Goal: Task Accomplishment & Management: Complete application form

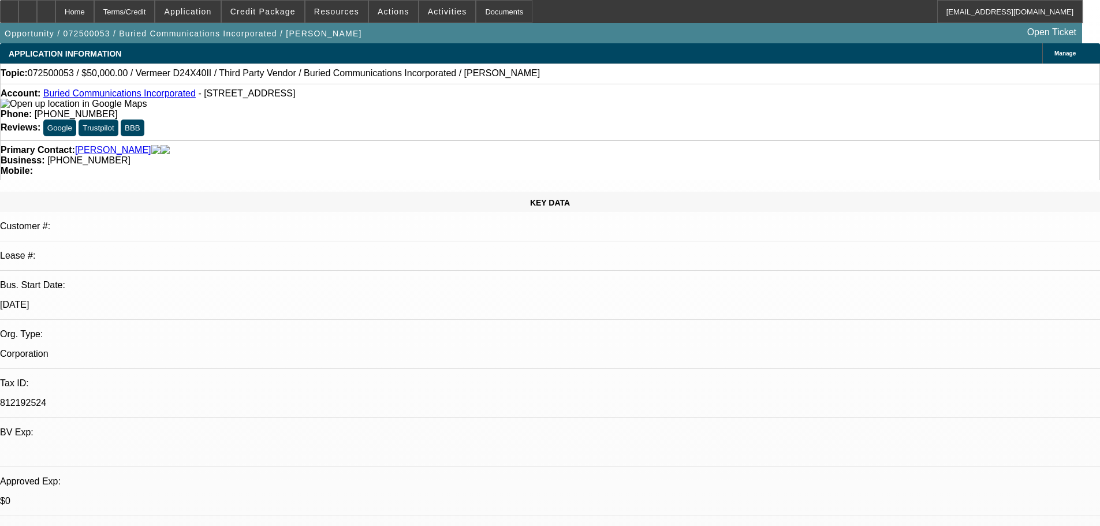
select select "0"
select select "3"
select select "0"
select select "6"
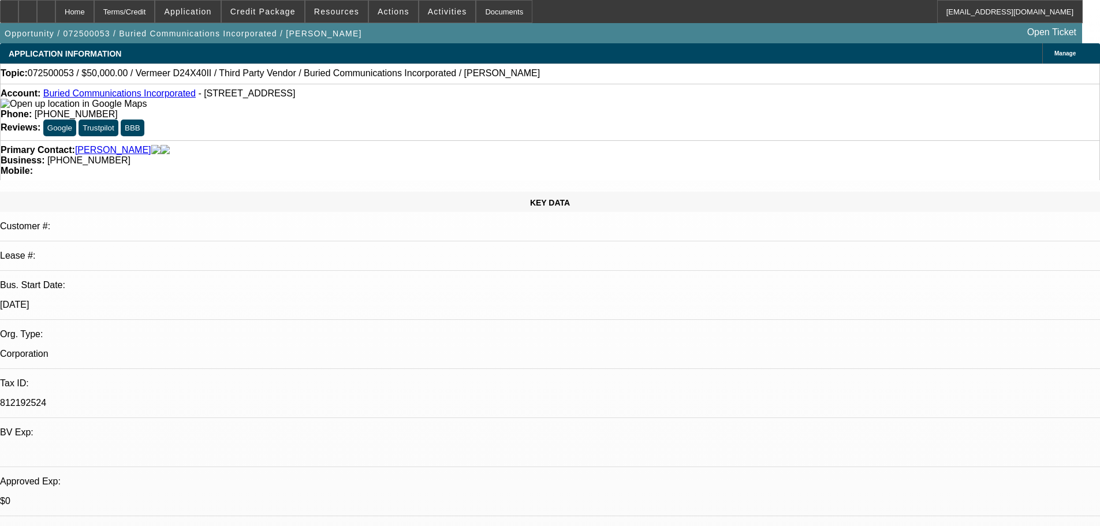
select select "0"
select select "3"
select select "0"
select select "6"
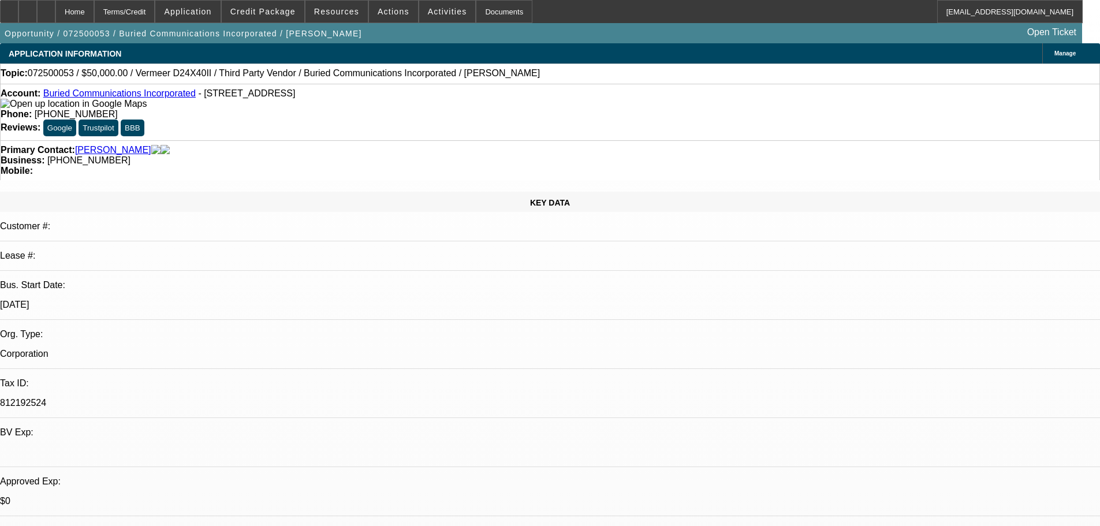
select select "0"
select select "3"
select select "0"
select select "6"
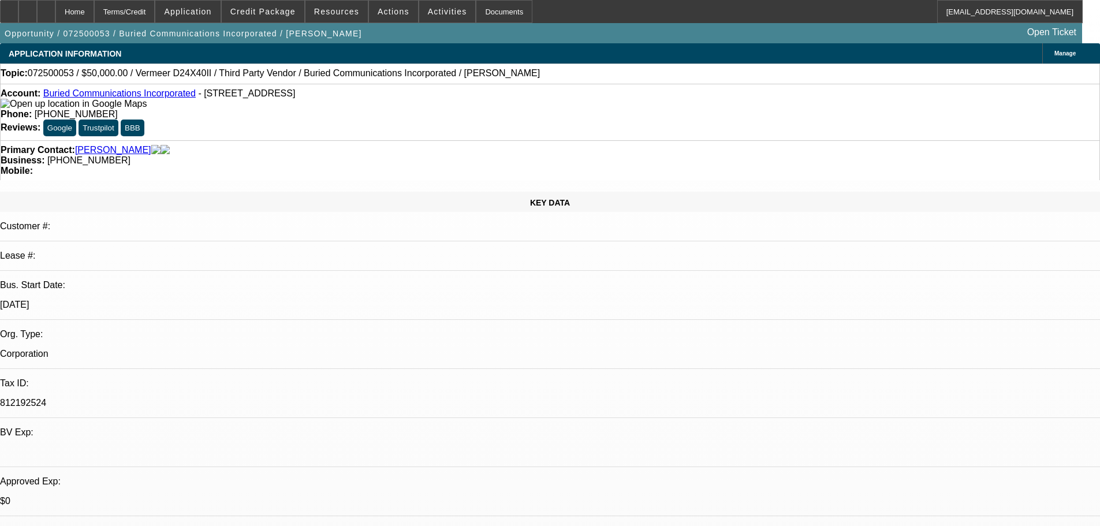
select select "0"
select select "3"
select select "0"
select select "6"
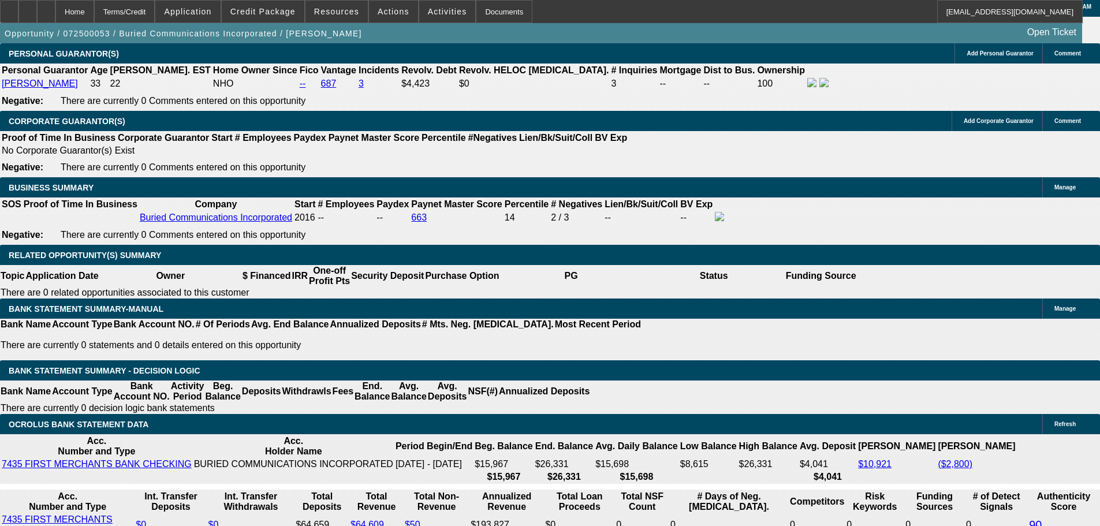
scroll to position [1681, 0]
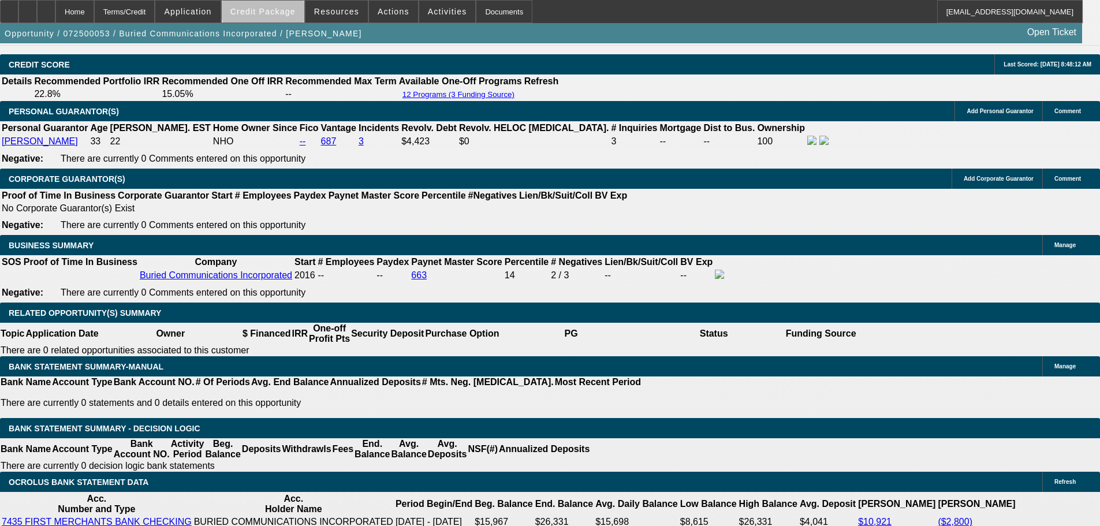
click at [283, 7] on span "Credit Package" at bounding box center [262, 11] width 65 height 9
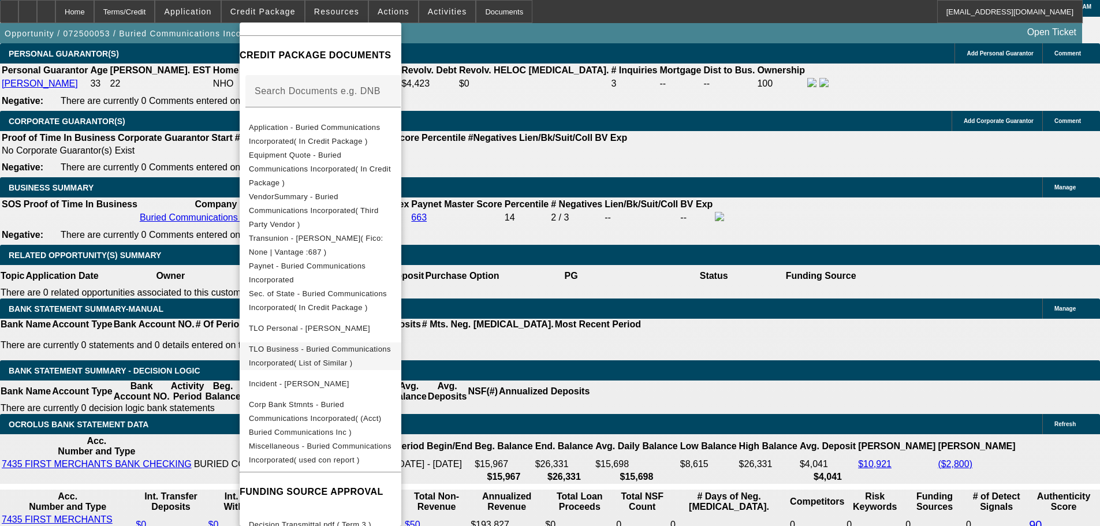
scroll to position [163, 0]
click at [392, 441] on span "Miscellaneous - Buried Communications Incorporated( used con report )" at bounding box center [320, 452] width 143 height 23
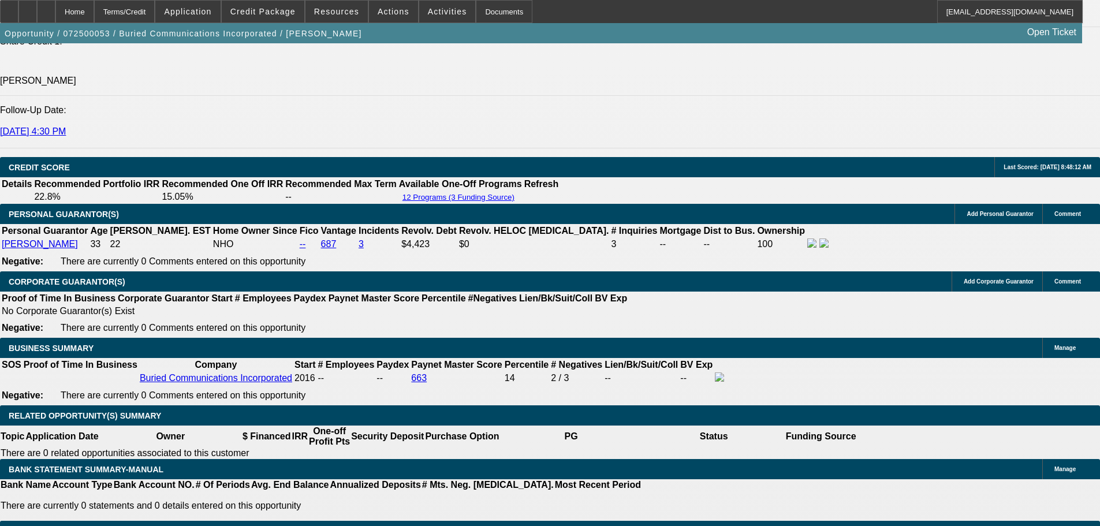
scroll to position [1450, 0]
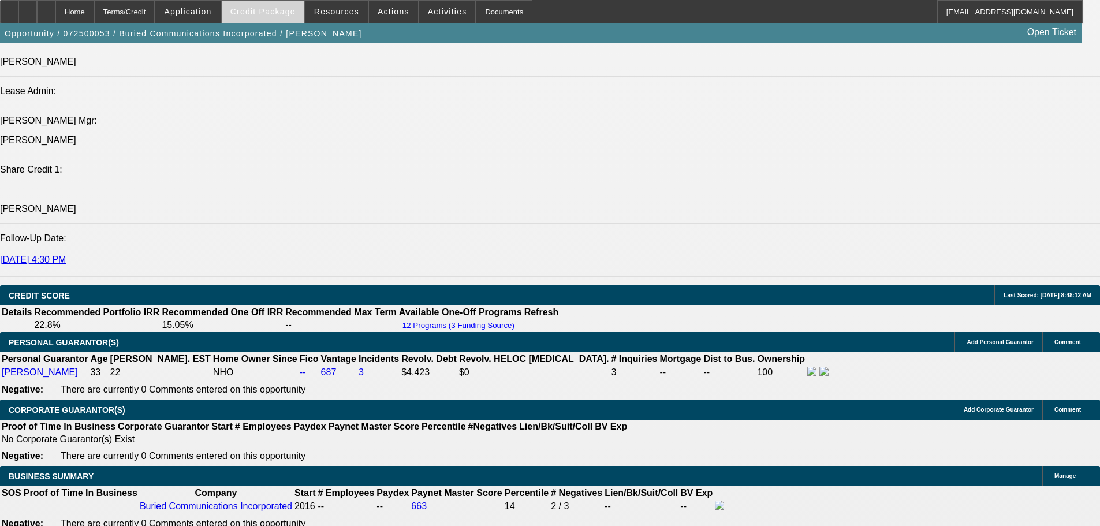
click at [270, 16] on button "Credit Package" at bounding box center [263, 12] width 83 height 22
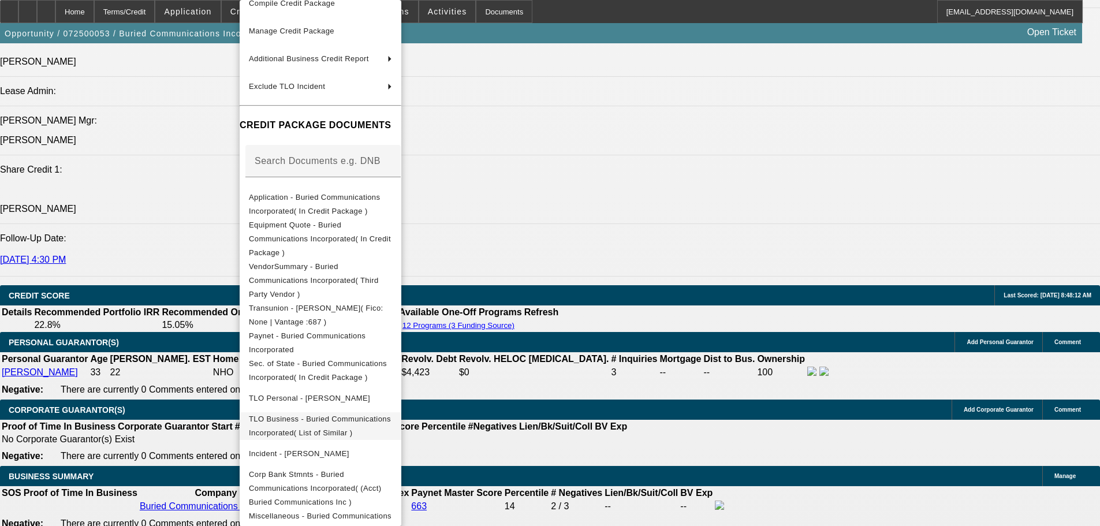
scroll to position [1797, 0]
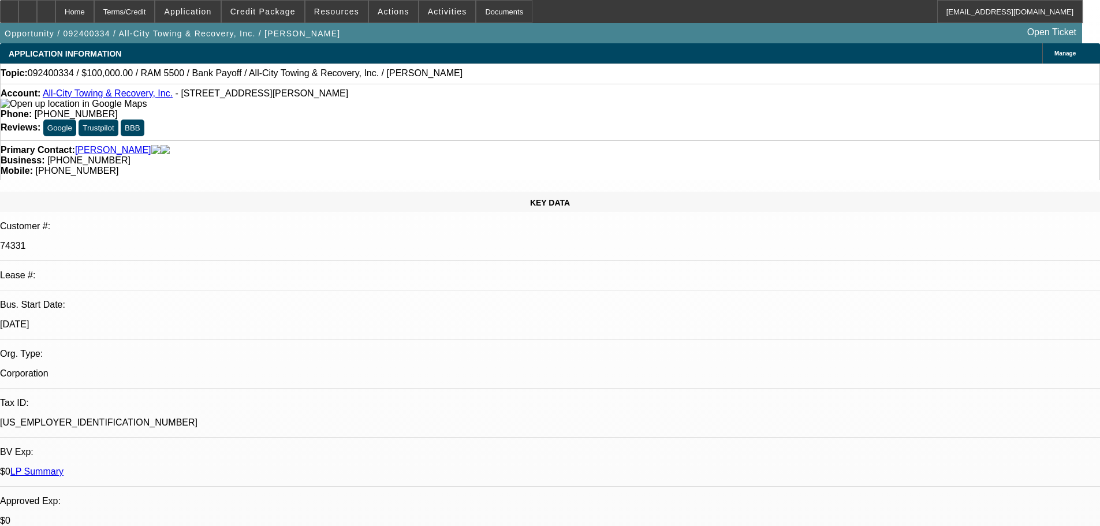
select select "0"
select select "2"
select select "0"
select select "6"
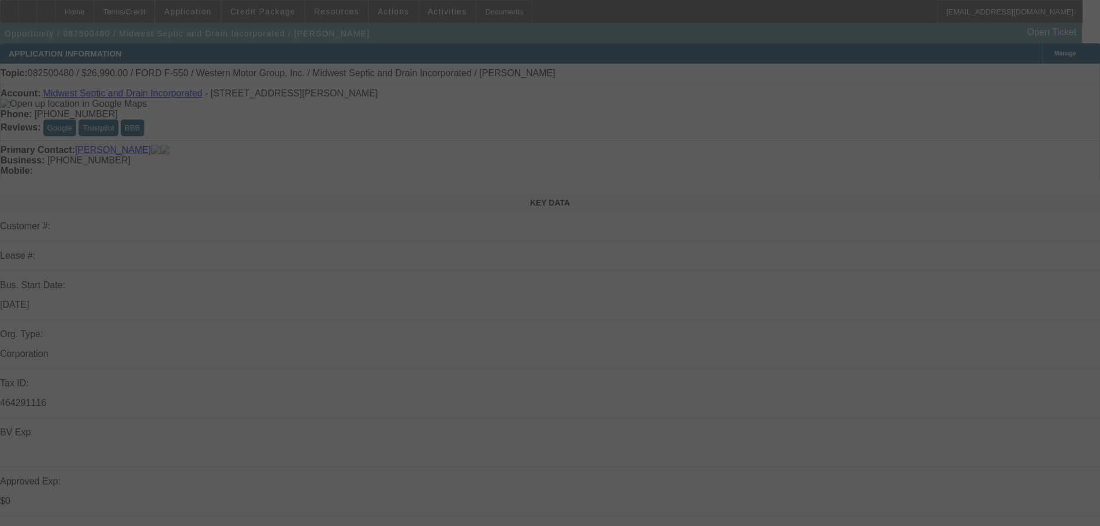
select select "0"
select select "6"
select select "0"
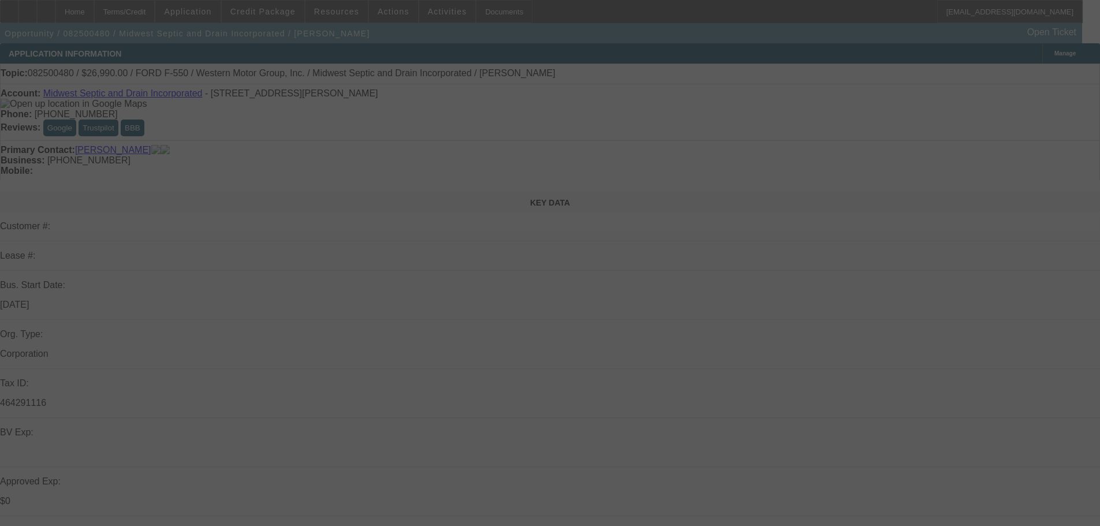
select select "0"
select select "6"
select select "0"
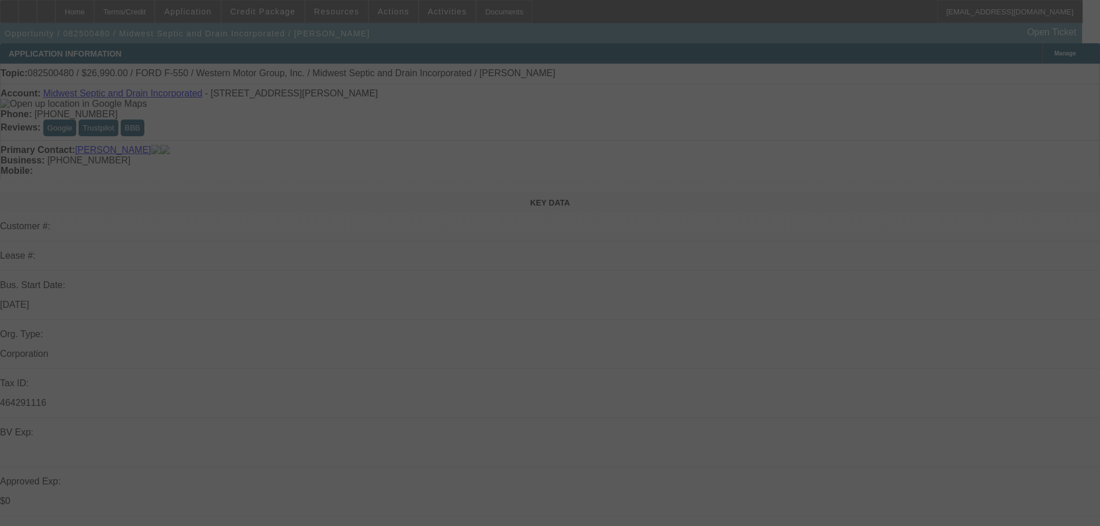
select select "0"
select select "6"
select select "0"
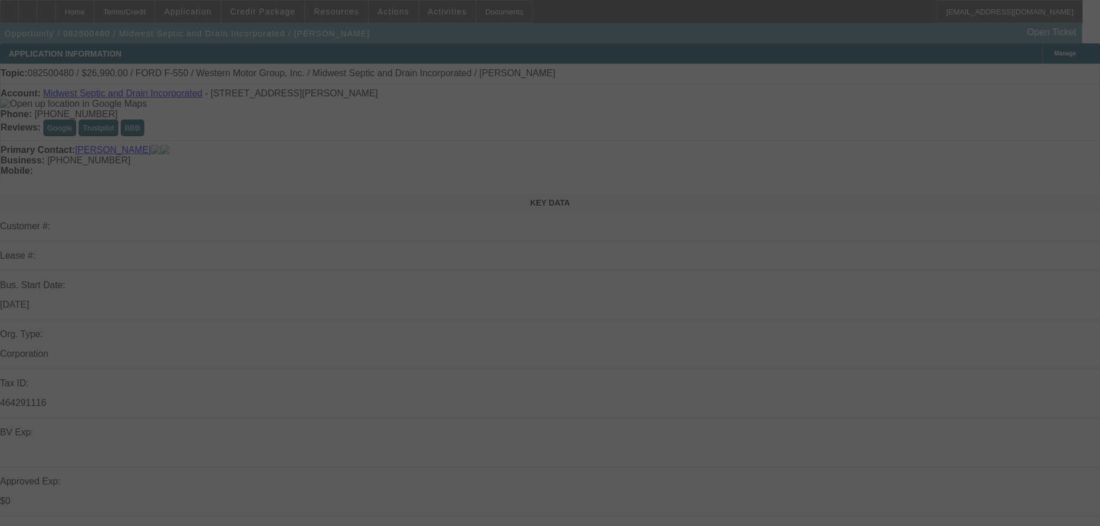
select select "6"
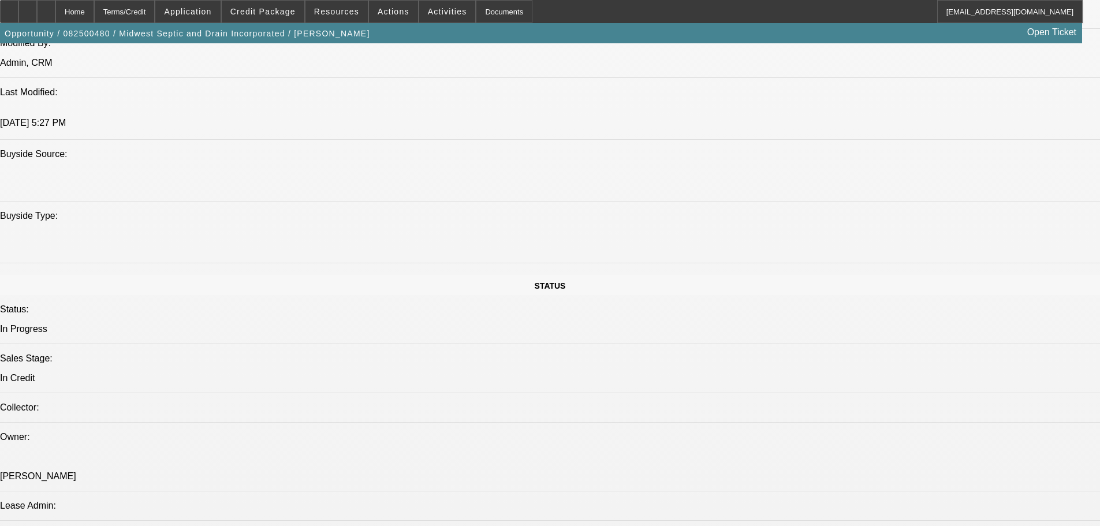
scroll to position [1040, 0]
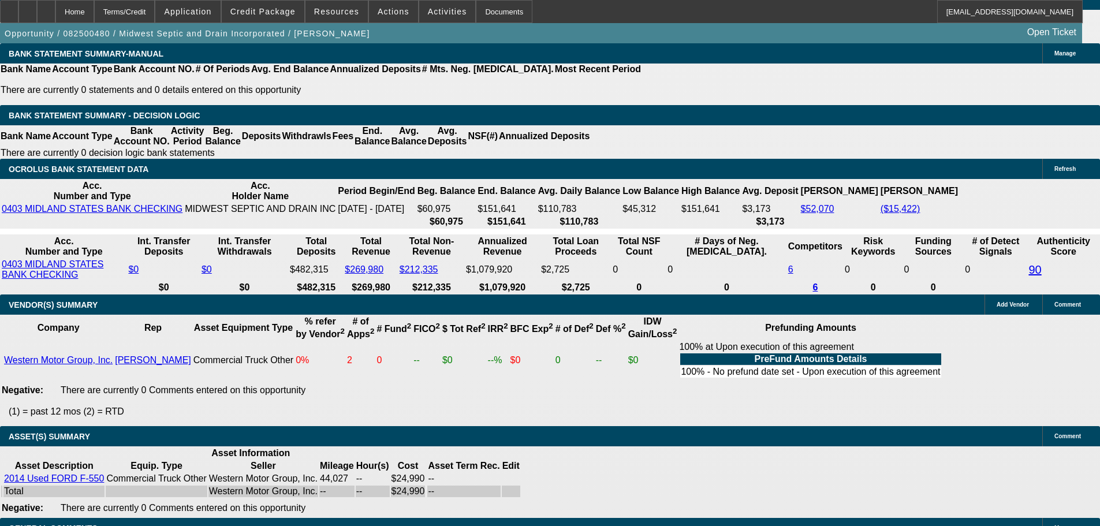
scroll to position [2194, 0]
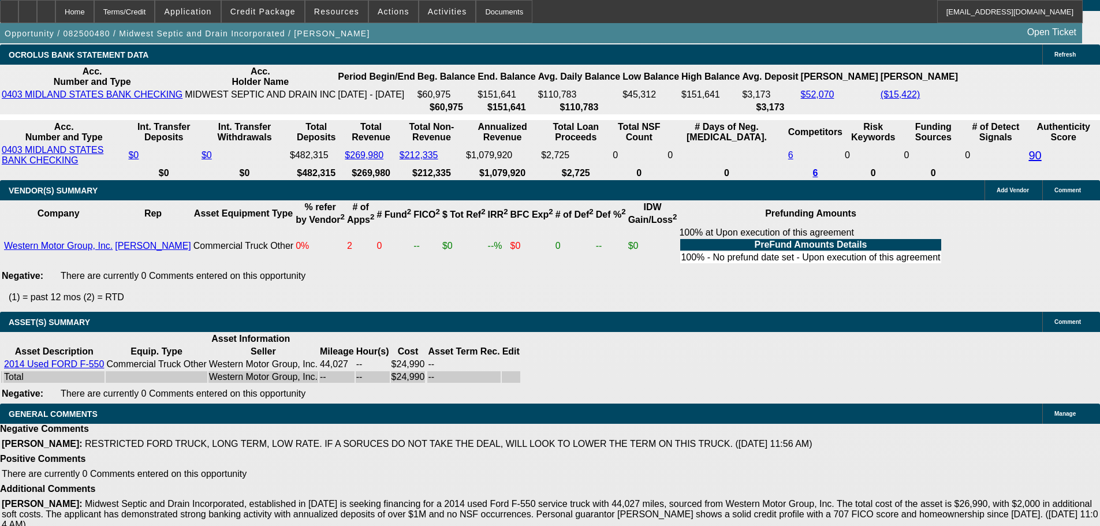
select select "3"
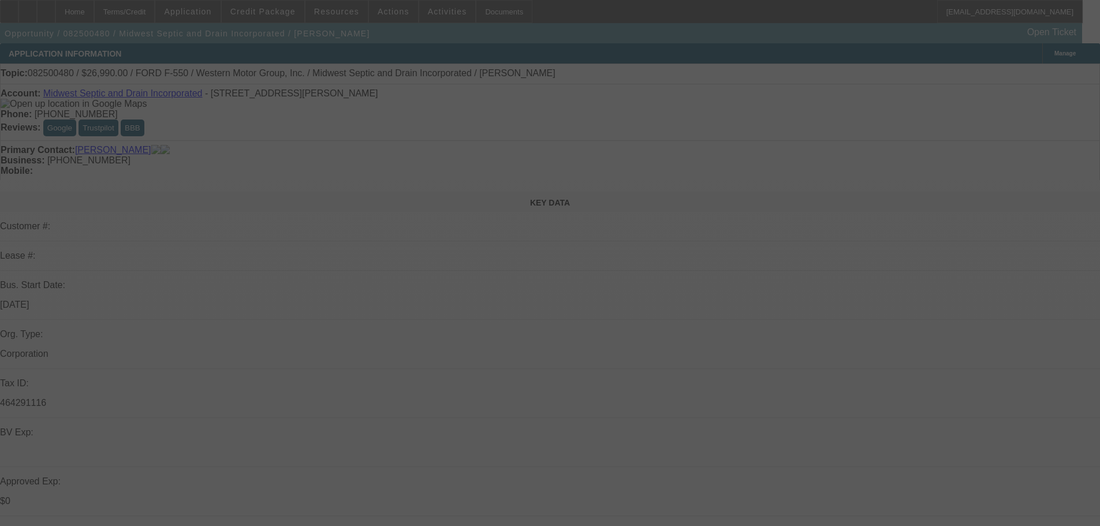
type input "11/23/2025"
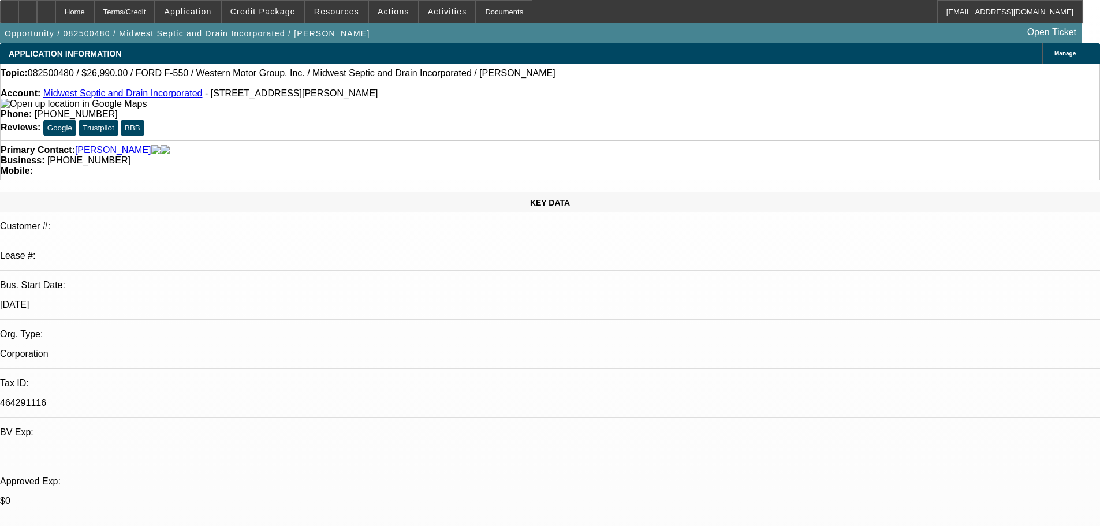
type input "1050662"
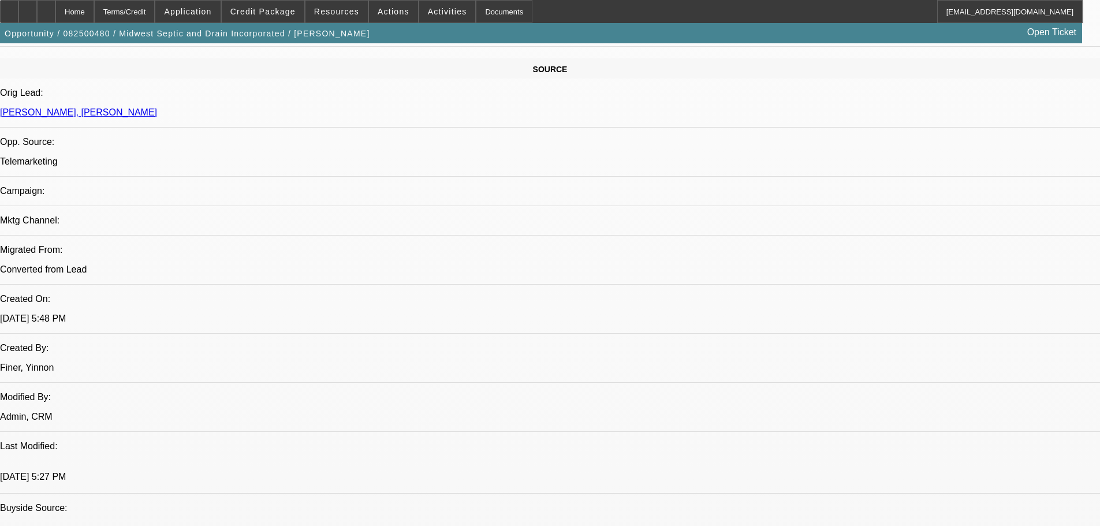
scroll to position [751, 0]
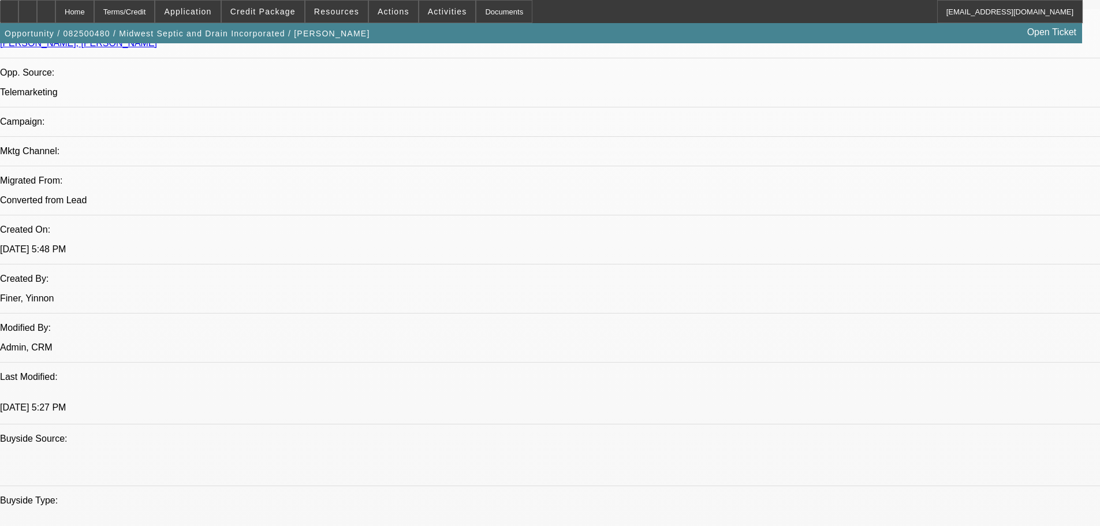
type input "1050662"
paste textarea "APPROVED BY LEAF: Legal Name: Midwest Septic and Drain Incorporated. Equipment …"
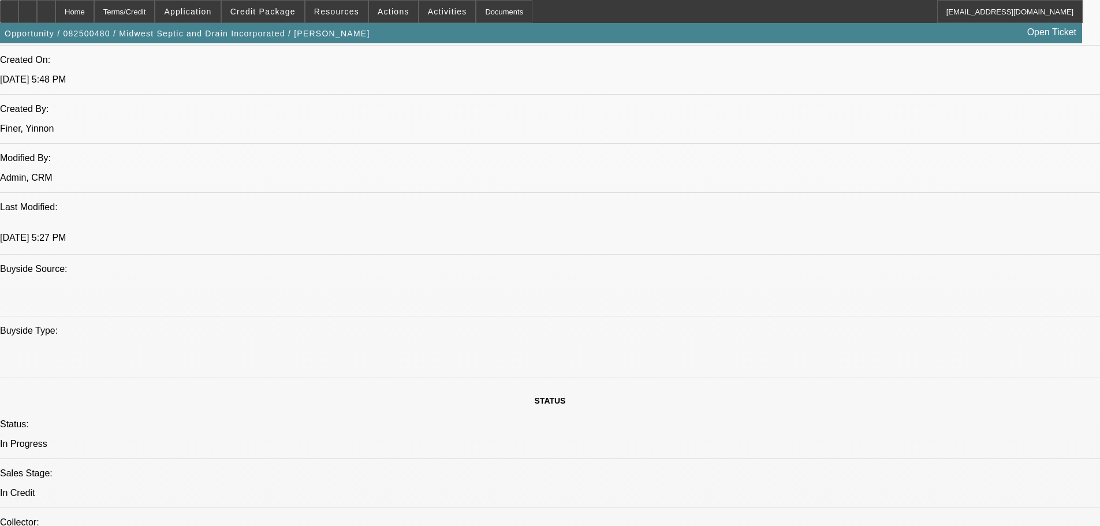
scroll to position [924, 0]
type textarea "APPROVED BY LEAF: Legal Name: Midwest Septic and Drain Incorporated. Equipment …"
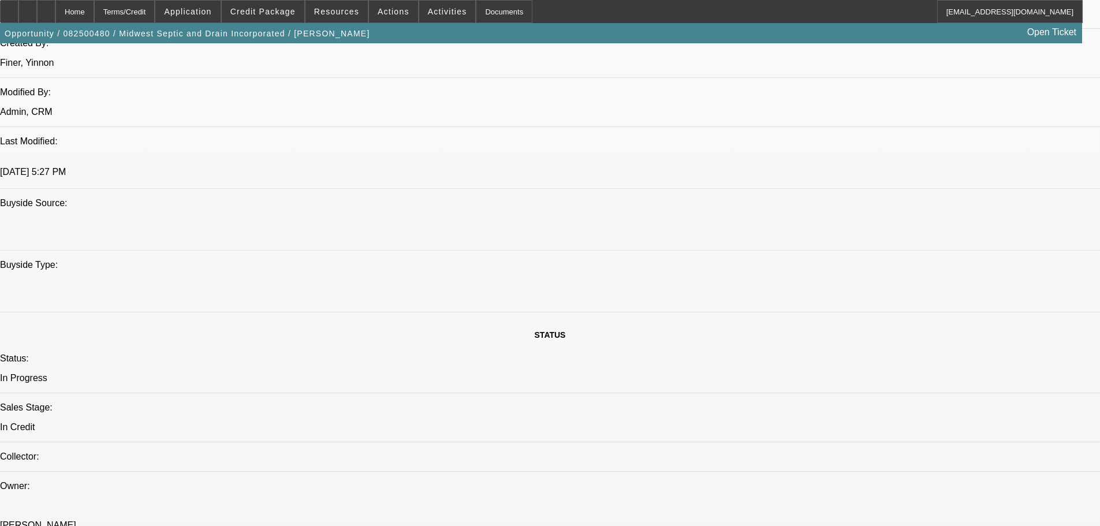
scroll to position [1155, 0]
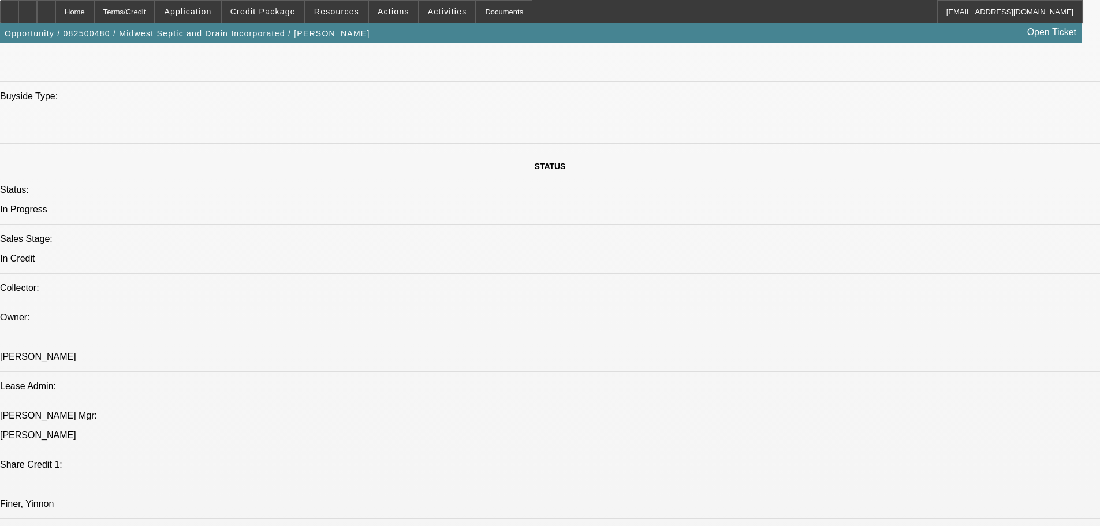
type input "07:27"
click at [892, 342] on span "22" at bounding box center [891, 335] width 21 height 21
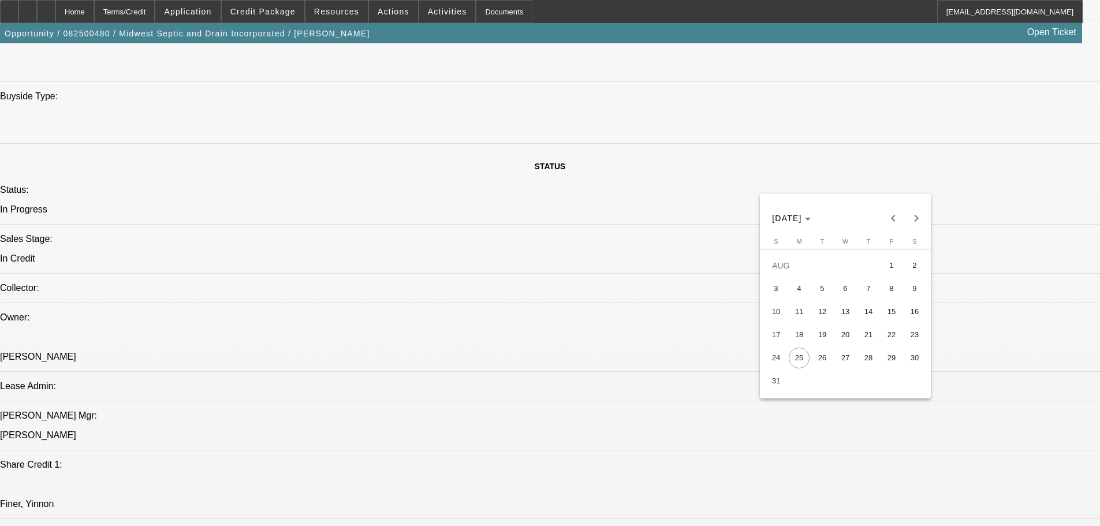
type input "8/22/2025"
type input "12:46"
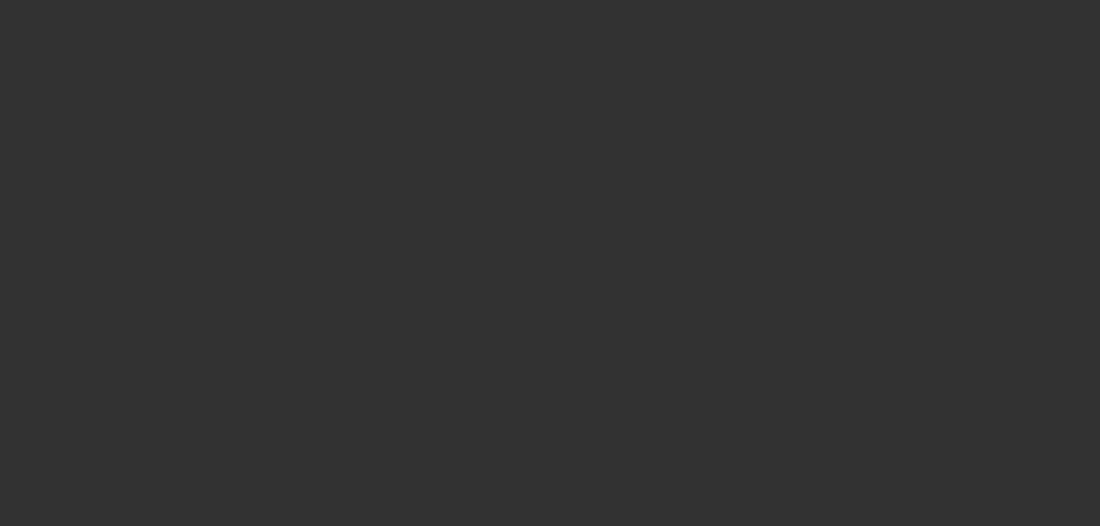
scroll to position [0, 0]
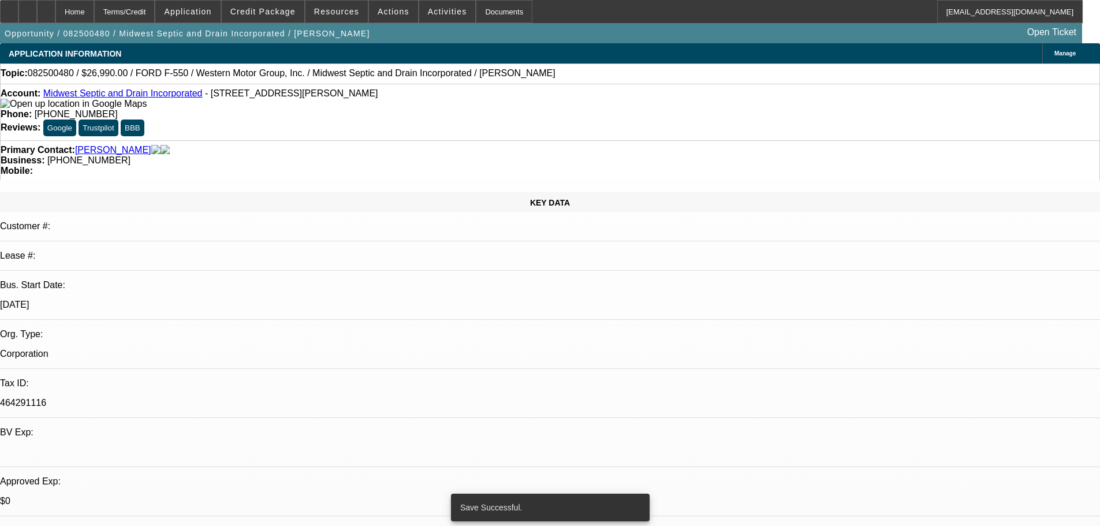
select select "0"
select select "6"
select select "0"
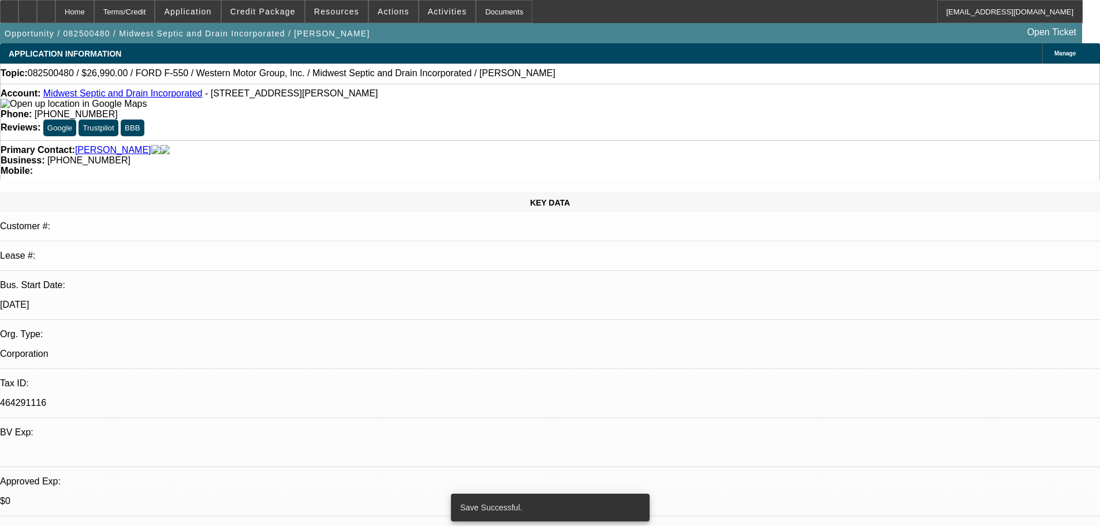
select select "0"
select select "6"
select select "0"
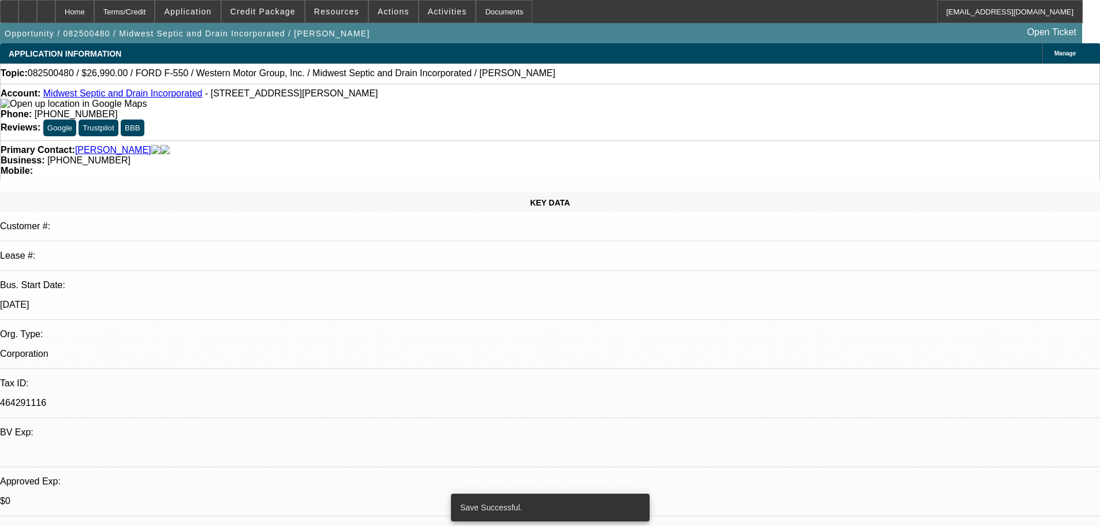
select select "0"
select select "6"
select select "0"
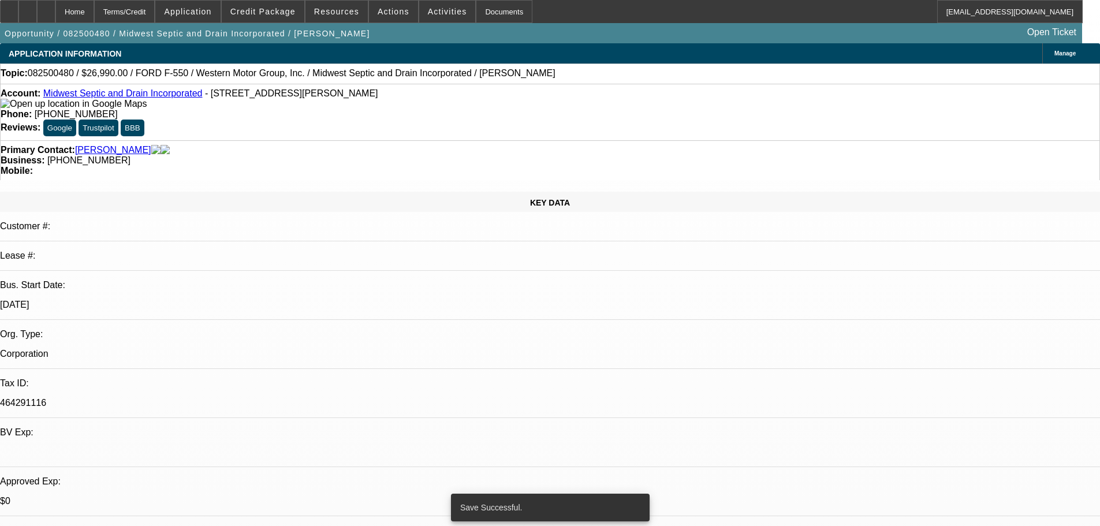
select select "6"
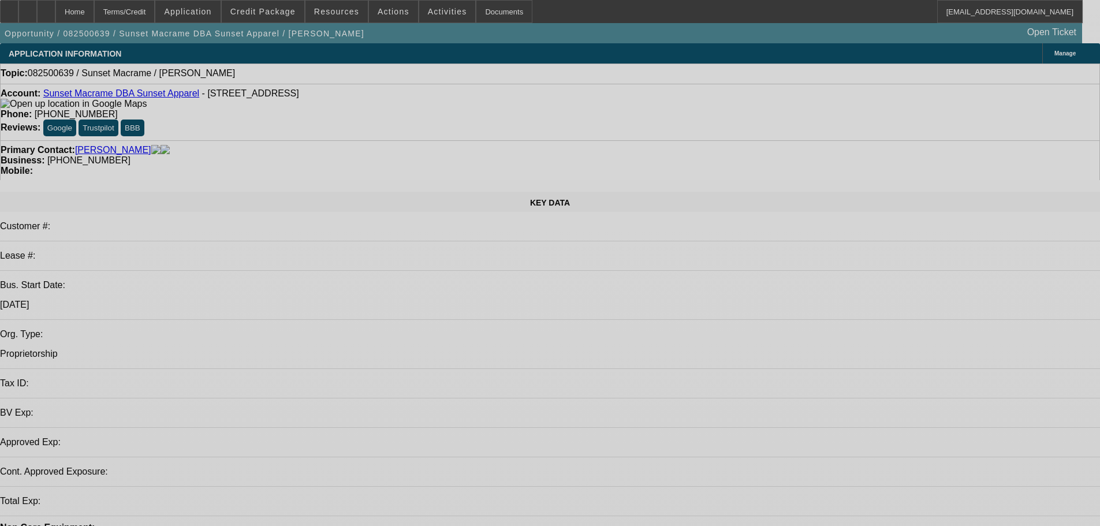
select select "0"
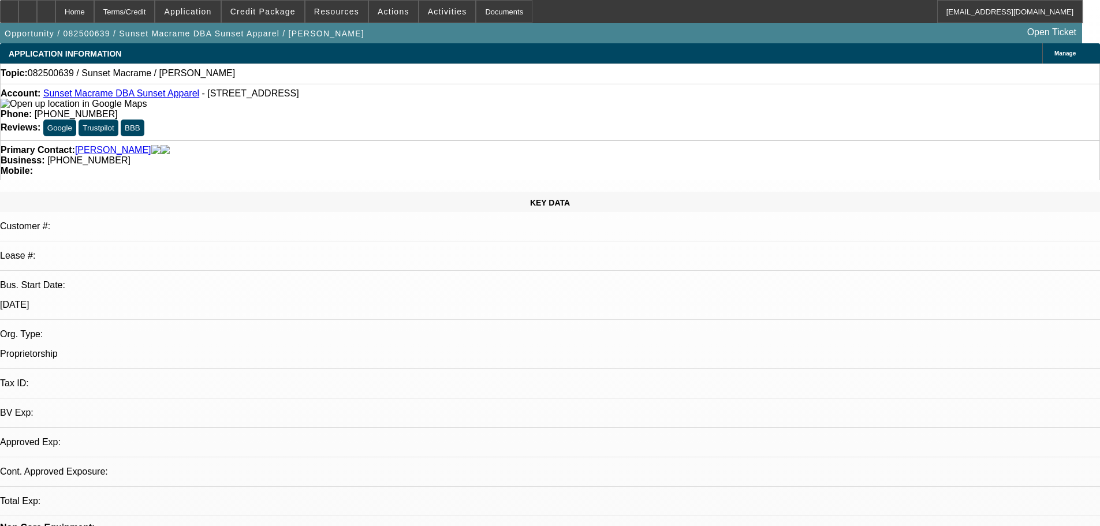
select select "2"
select select "0.1"
select select "4"
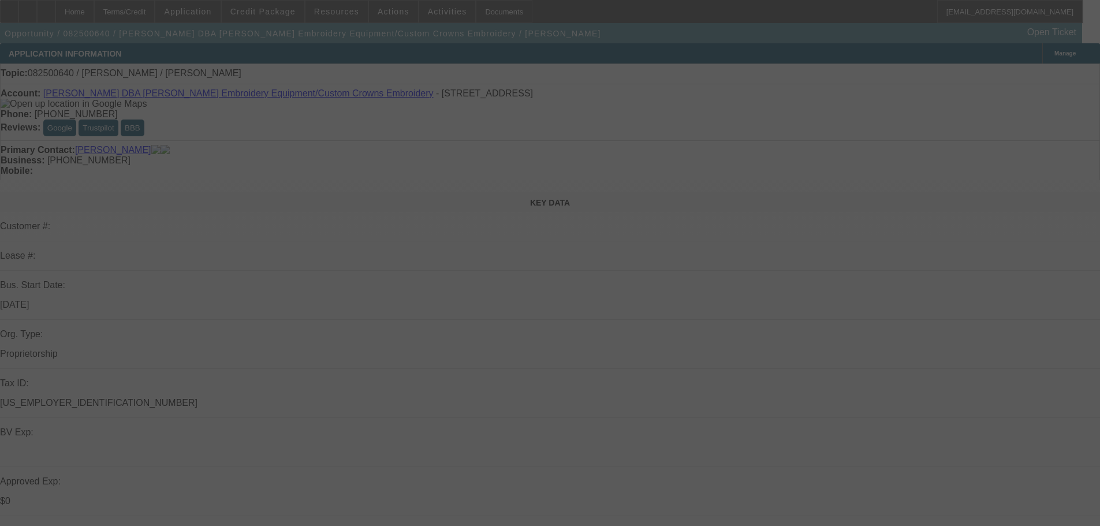
select select "0"
select select "2"
select select "0.1"
select select "4"
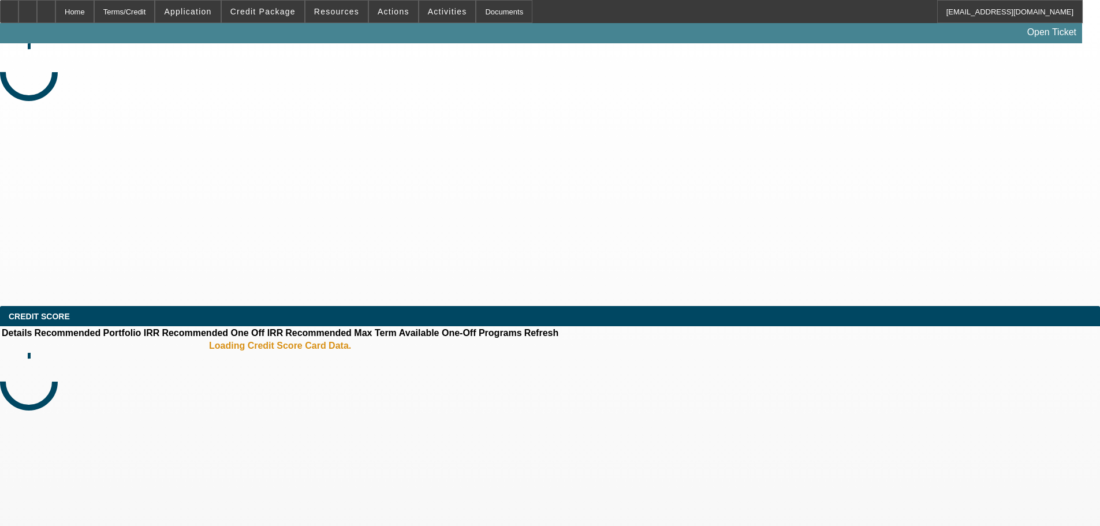
select select "0"
select select "2"
select select "0.1"
select select "4"
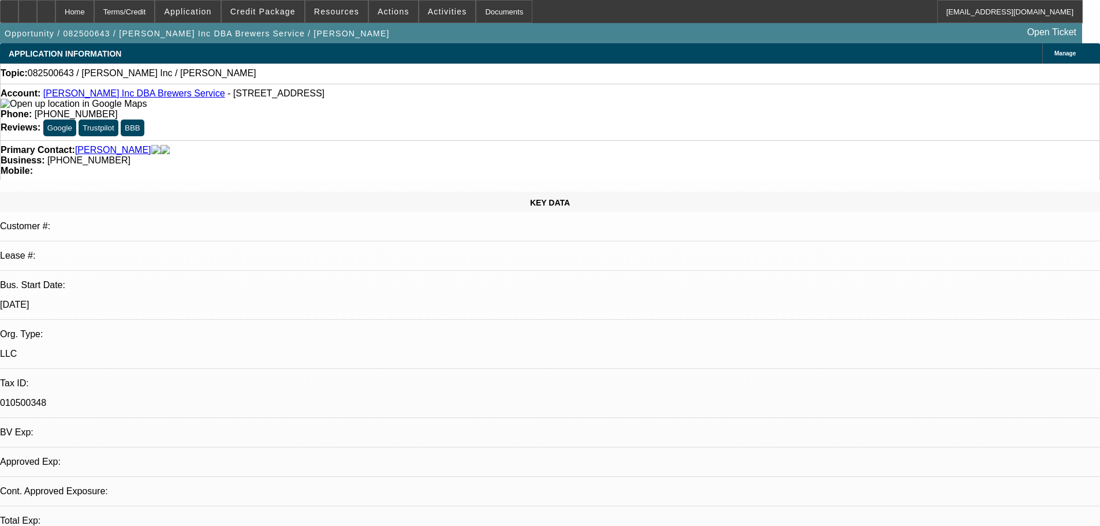
select select "0"
select select "2"
select select "0.1"
select select "4"
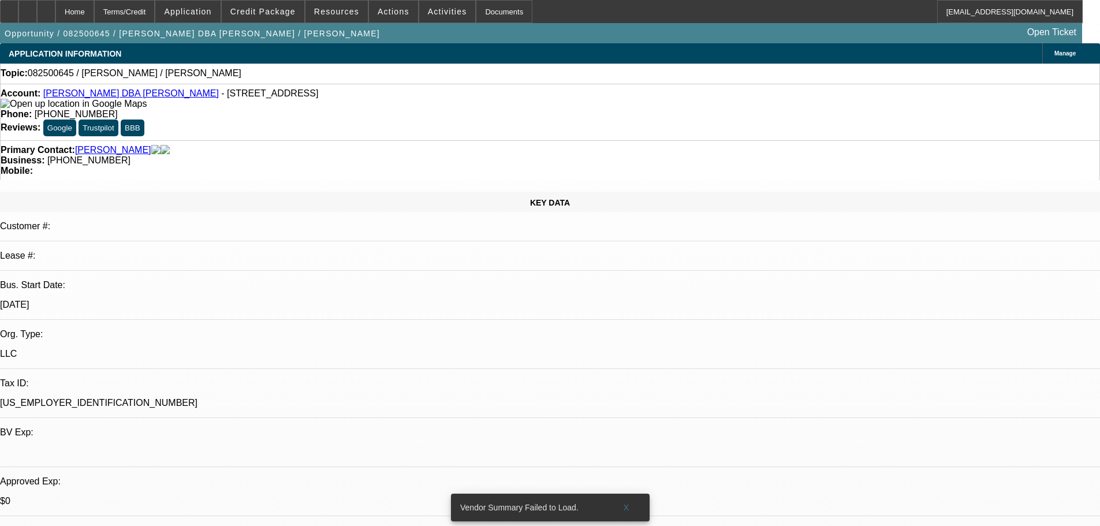
select select "0"
select select "2"
select select "0.1"
select select "4"
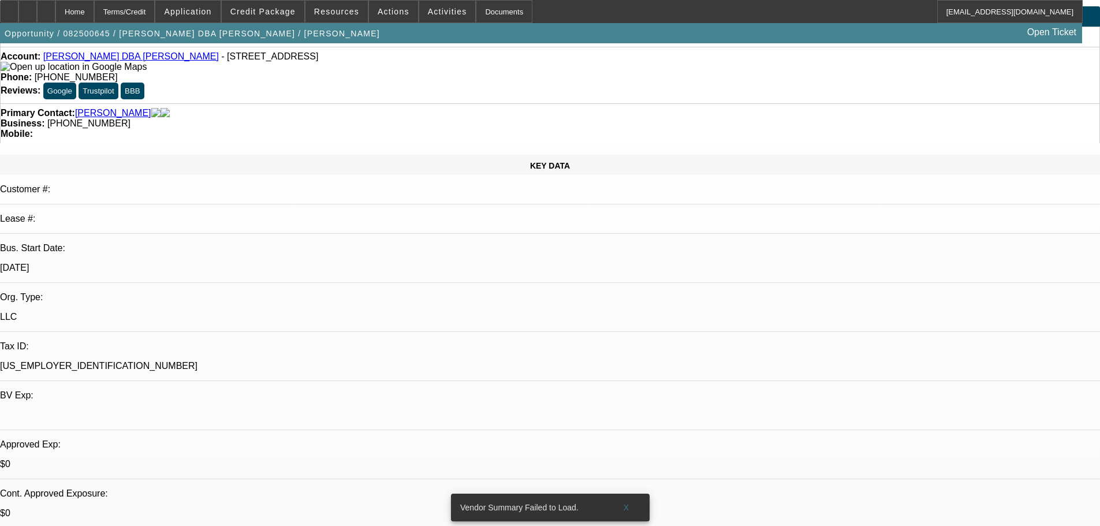
scroll to position [58, 0]
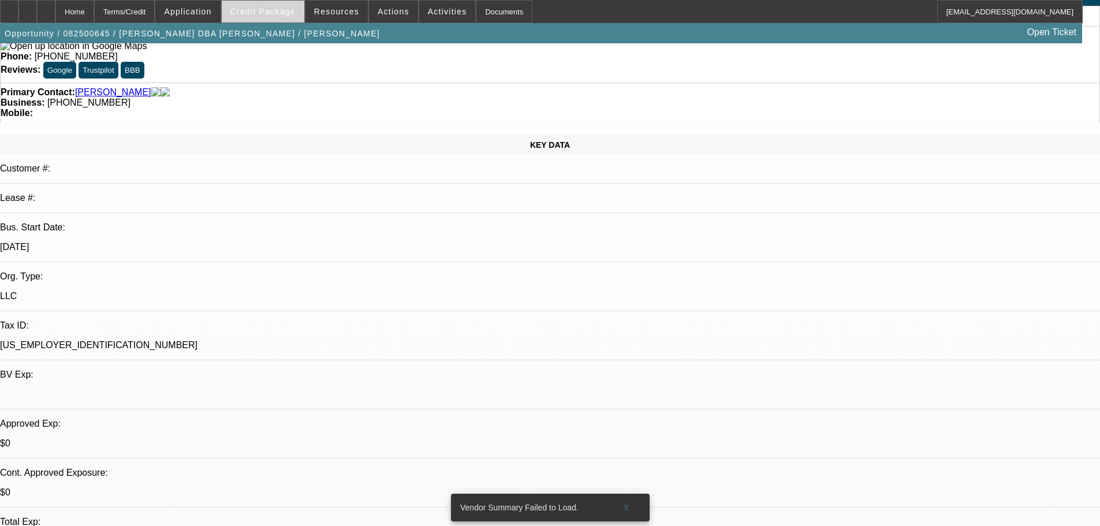
click at [264, 3] on span at bounding box center [263, 12] width 83 height 28
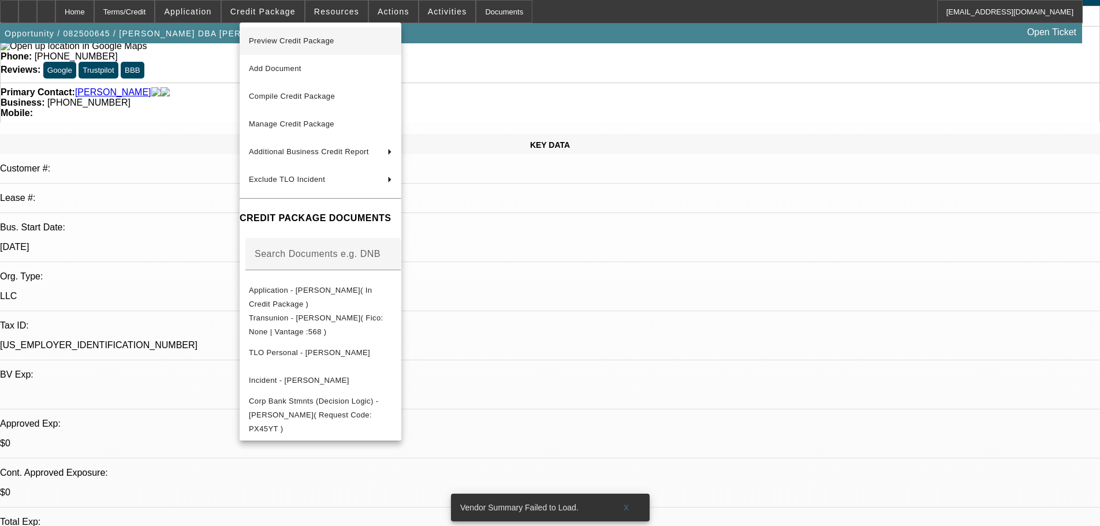
click at [293, 35] on span "Preview Credit Package" at bounding box center [320, 41] width 143 height 14
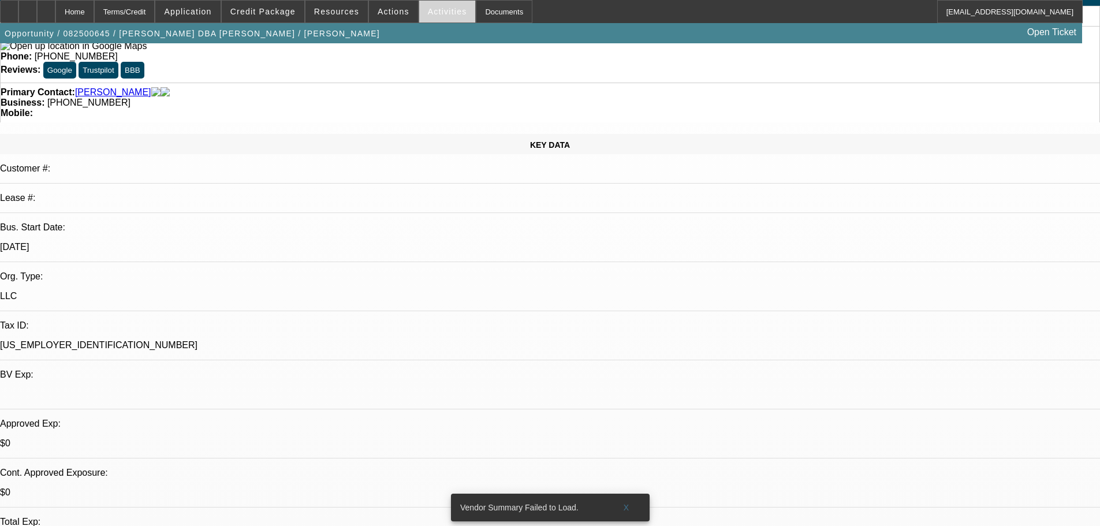
click at [424, 18] on span at bounding box center [447, 12] width 57 height 28
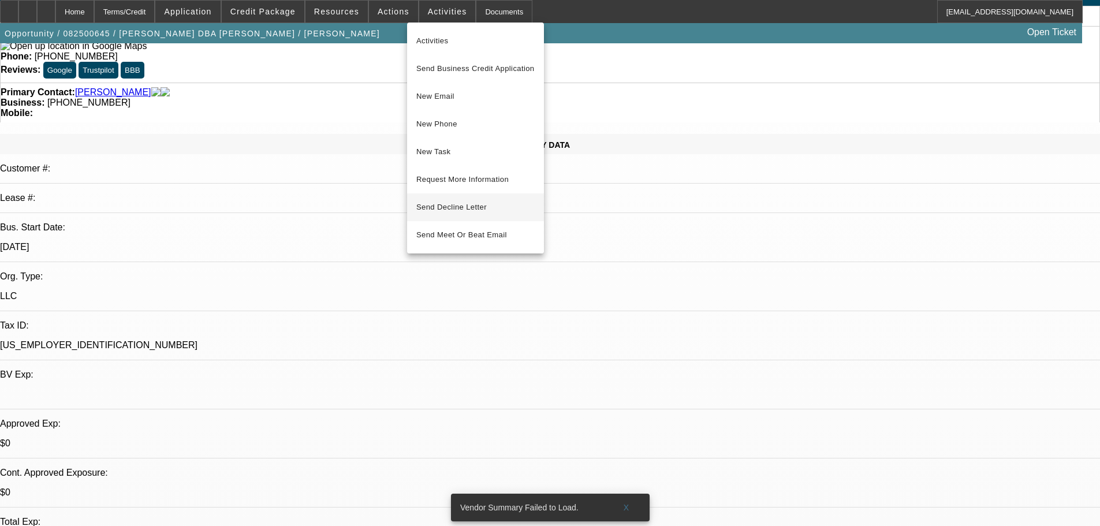
click at [449, 206] on span "Send Decline Letter" at bounding box center [451, 207] width 70 height 9
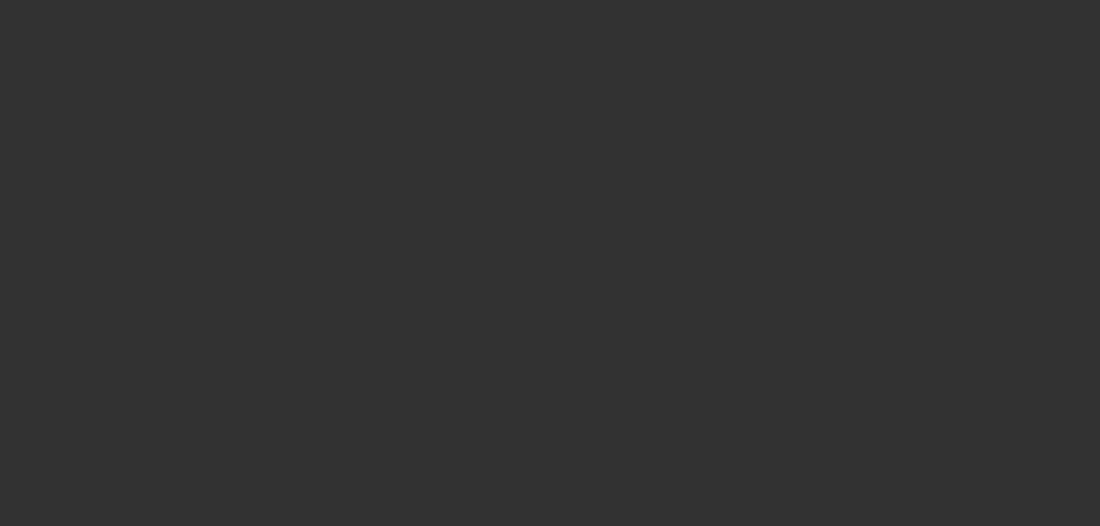
scroll to position [0, 0]
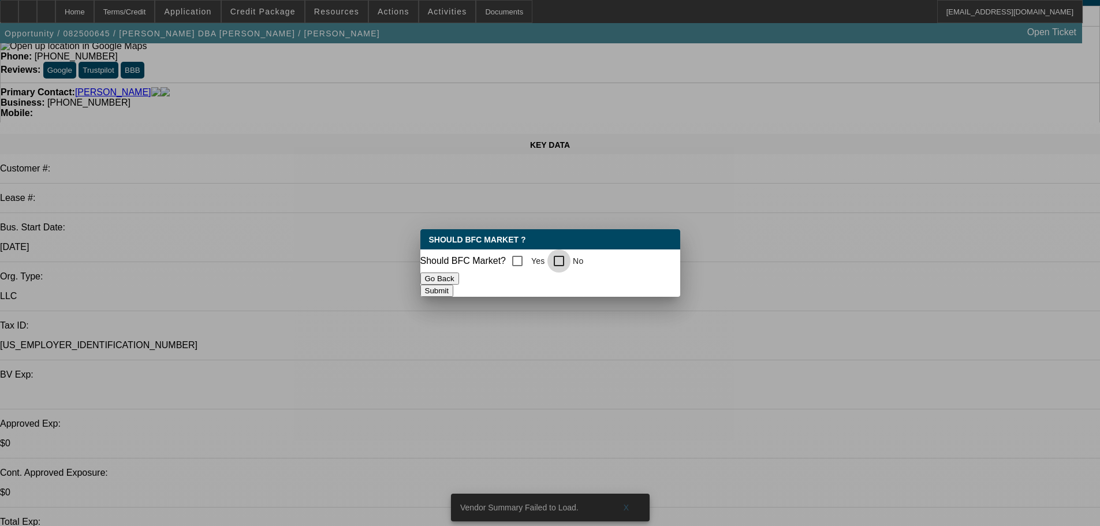
click at [571, 256] on input "No" at bounding box center [558, 260] width 23 height 23
checkbox input "true"
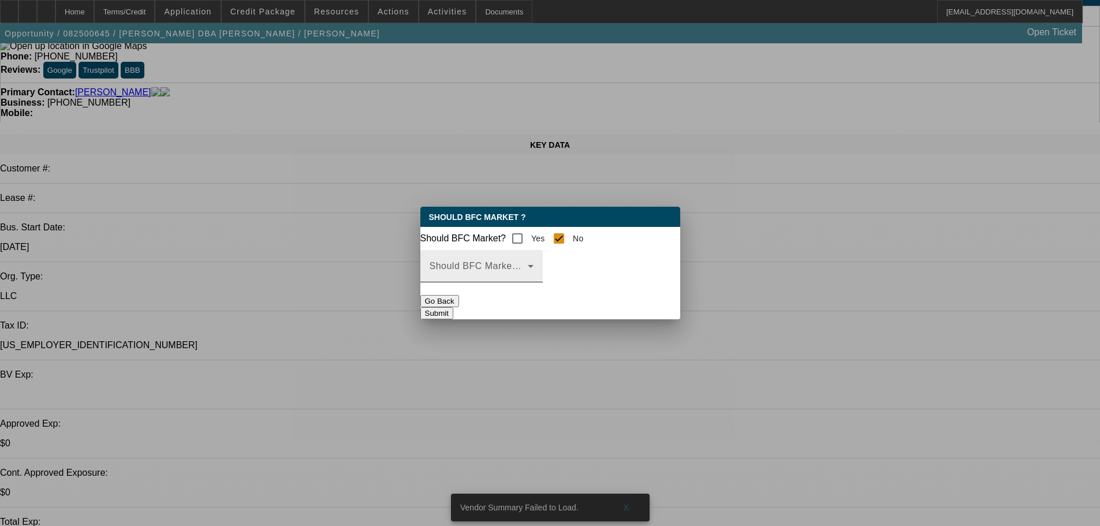
click at [528, 273] on span at bounding box center [479, 271] width 98 height 14
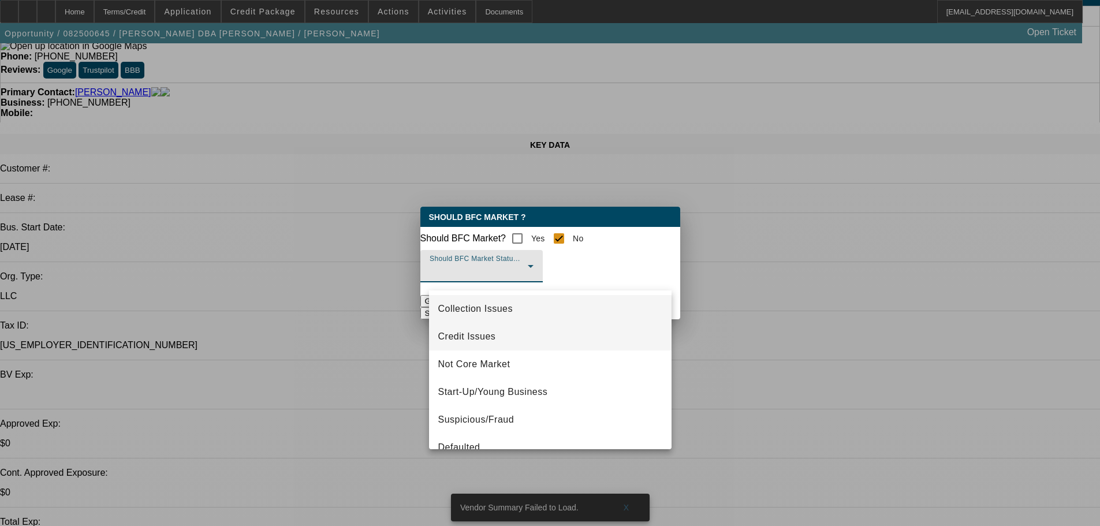
click at [483, 334] on span "Credit Issues" at bounding box center [467, 337] width 58 height 14
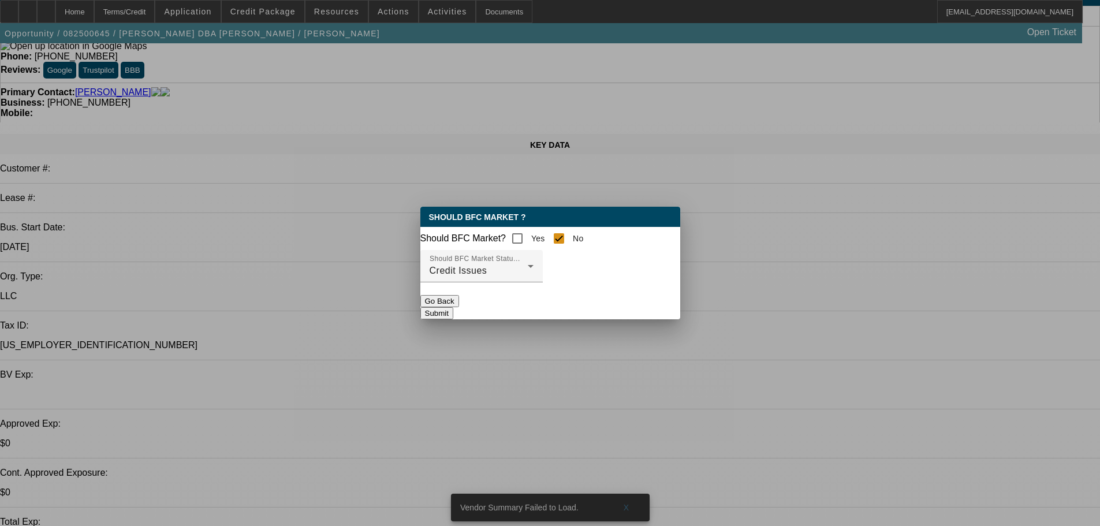
click at [453, 319] on button "Submit" at bounding box center [436, 313] width 33 height 12
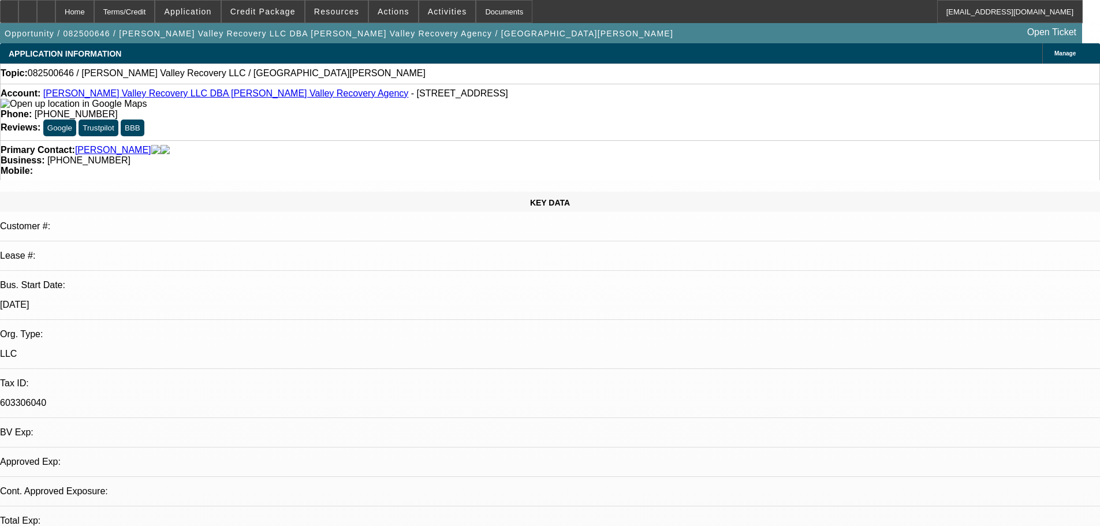
select select "0"
select select "2"
select select "0.1"
select select "4"
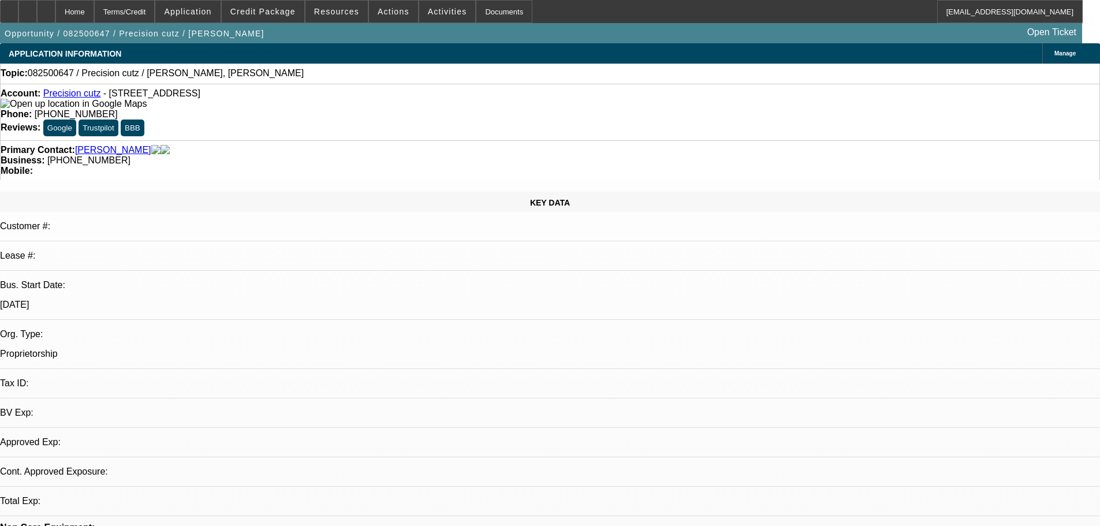
select select "0"
select select "2"
select select "0.1"
select select "4"
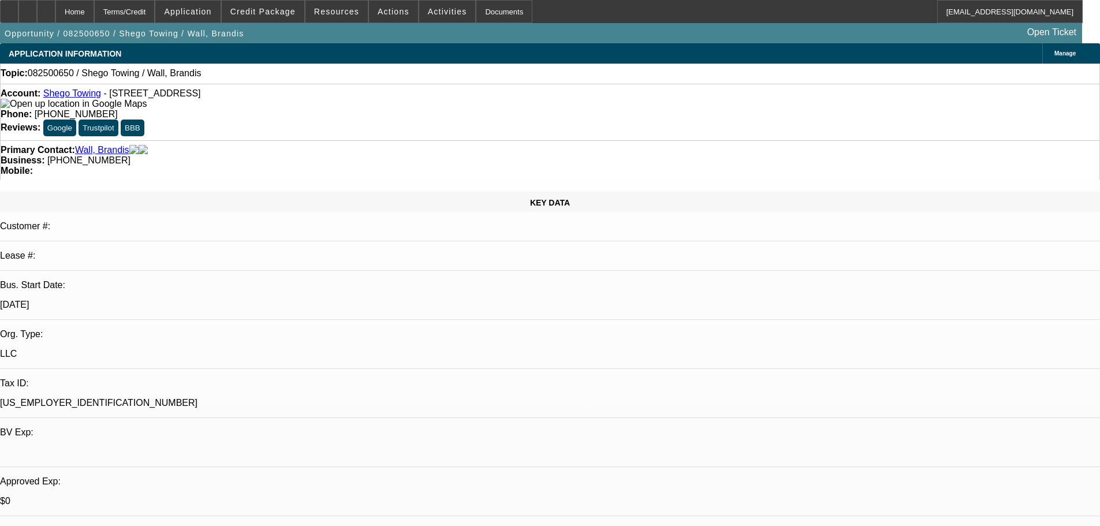
select select "0"
select select "2"
select select "0.1"
select select "4"
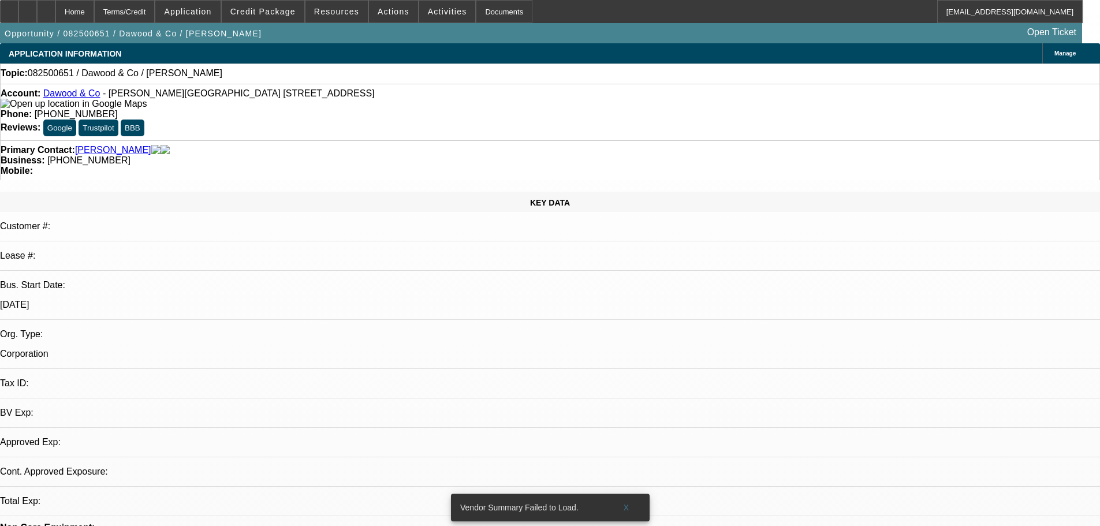
select select "0"
select select "2"
select select "0.1"
select select "4"
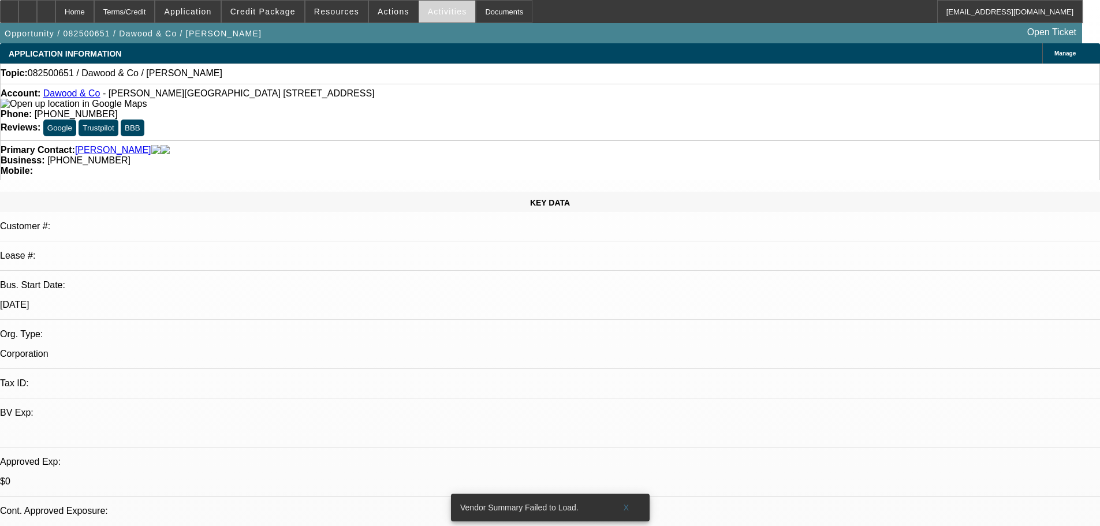
click at [446, 13] on span at bounding box center [447, 12] width 57 height 28
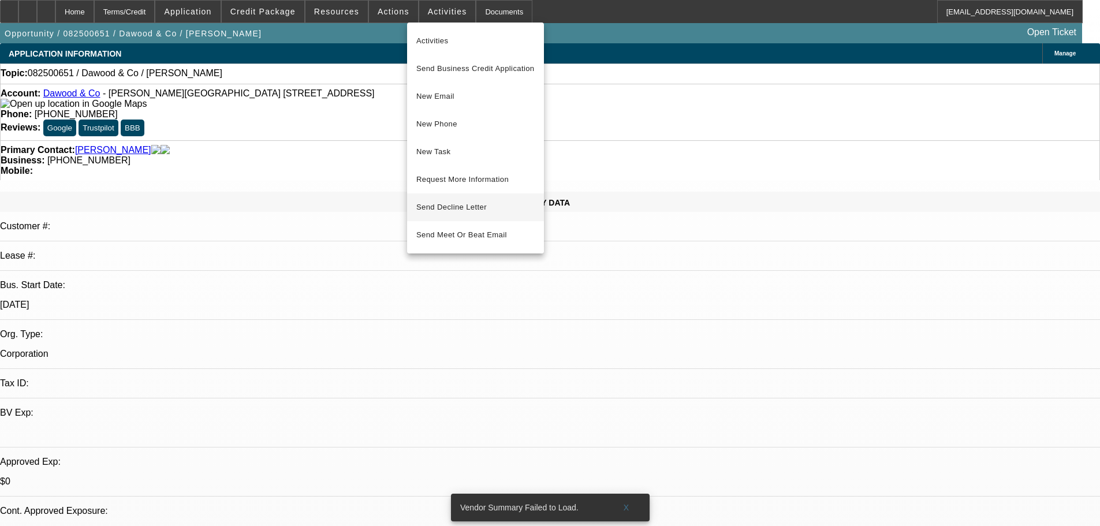
click at [465, 201] on button "Send Decline Letter" at bounding box center [475, 207] width 137 height 28
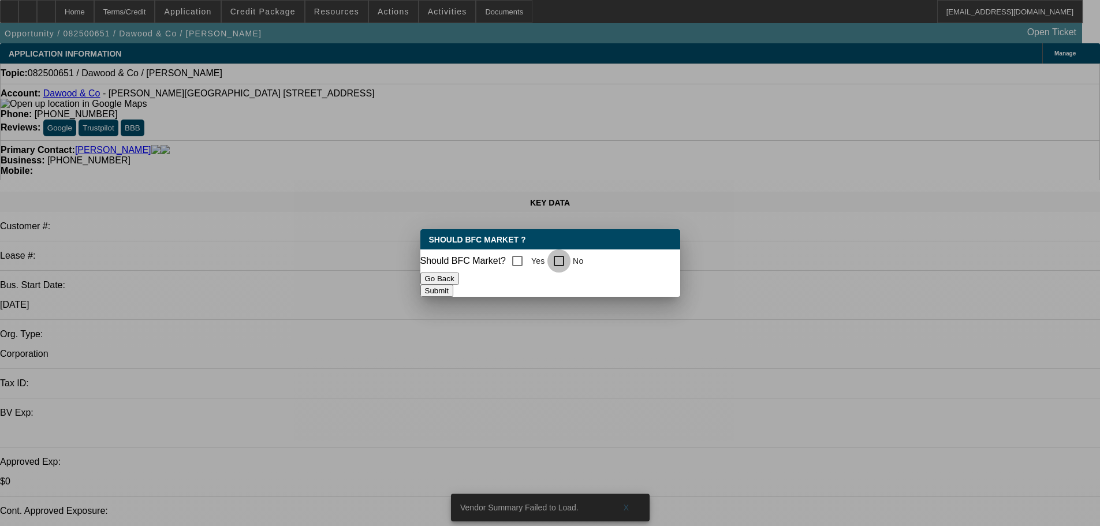
click at [571, 252] on input "No" at bounding box center [558, 260] width 23 height 23
checkbox input "true"
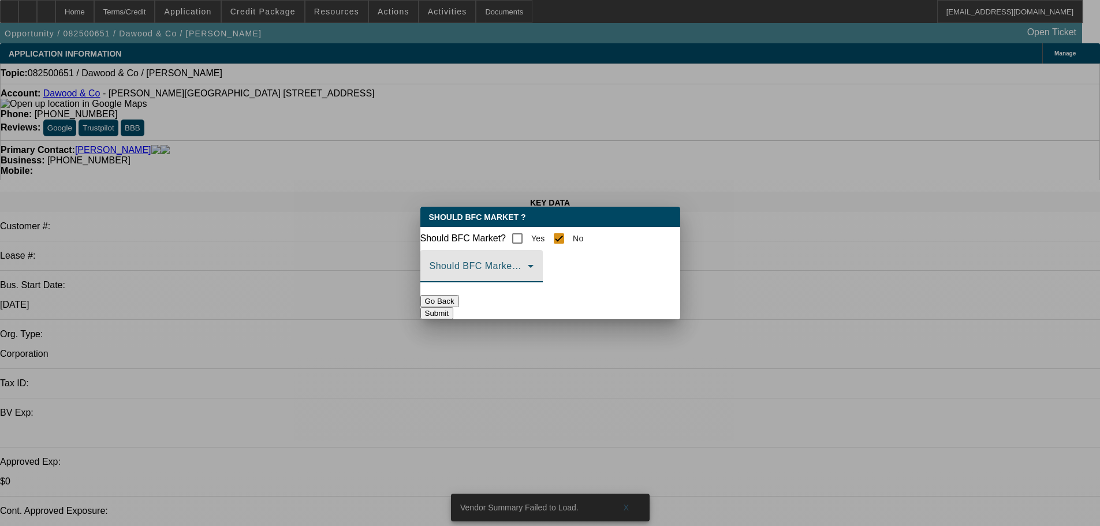
click at [528, 278] on span at bounding box center [479, 271] width 98 height 14
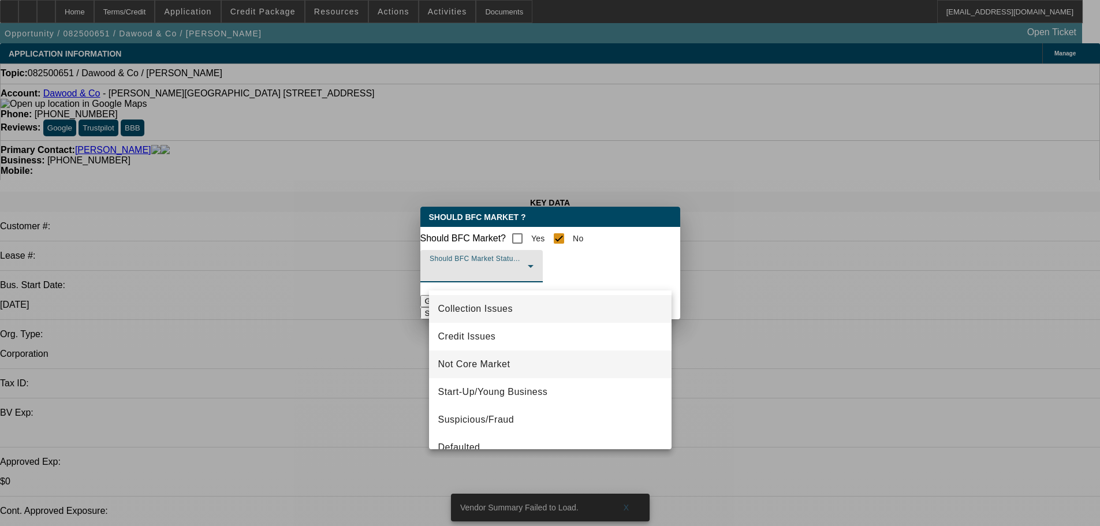
click at [521, 369] on mat-option "Not Core Market" at bounding box center [550, 365] width 243 height 28
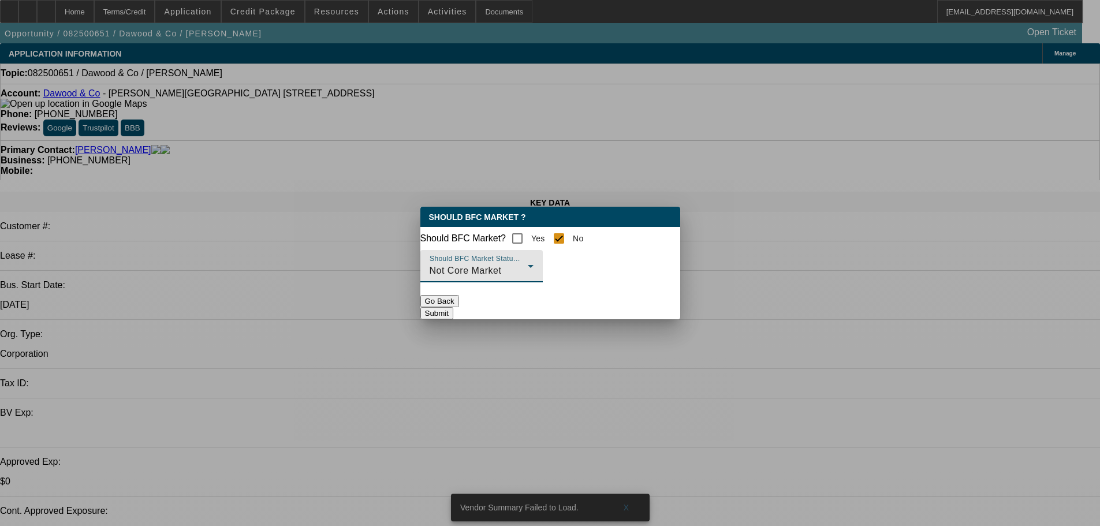
click at [453, 310] on button "Submit" at bounding box center [436, 313] width 33 height 12
